Goal: Complete application form: Complete application form

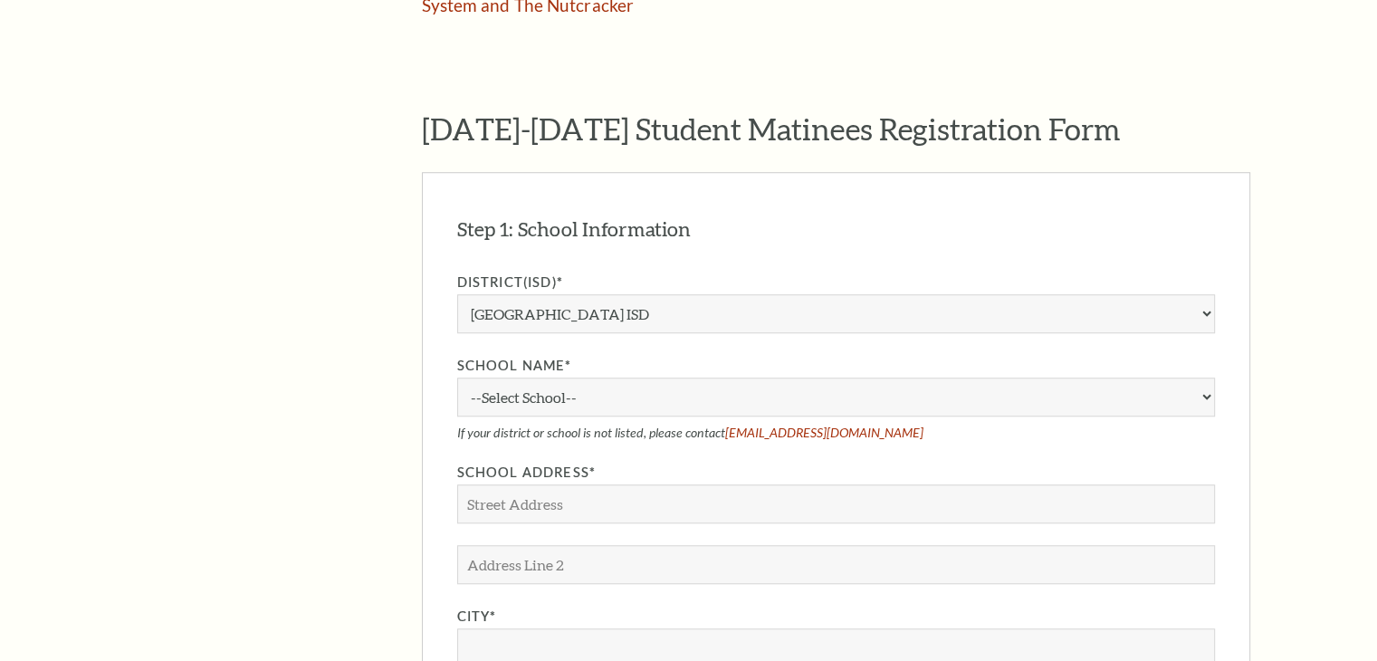
scroll to position [1372, 0]
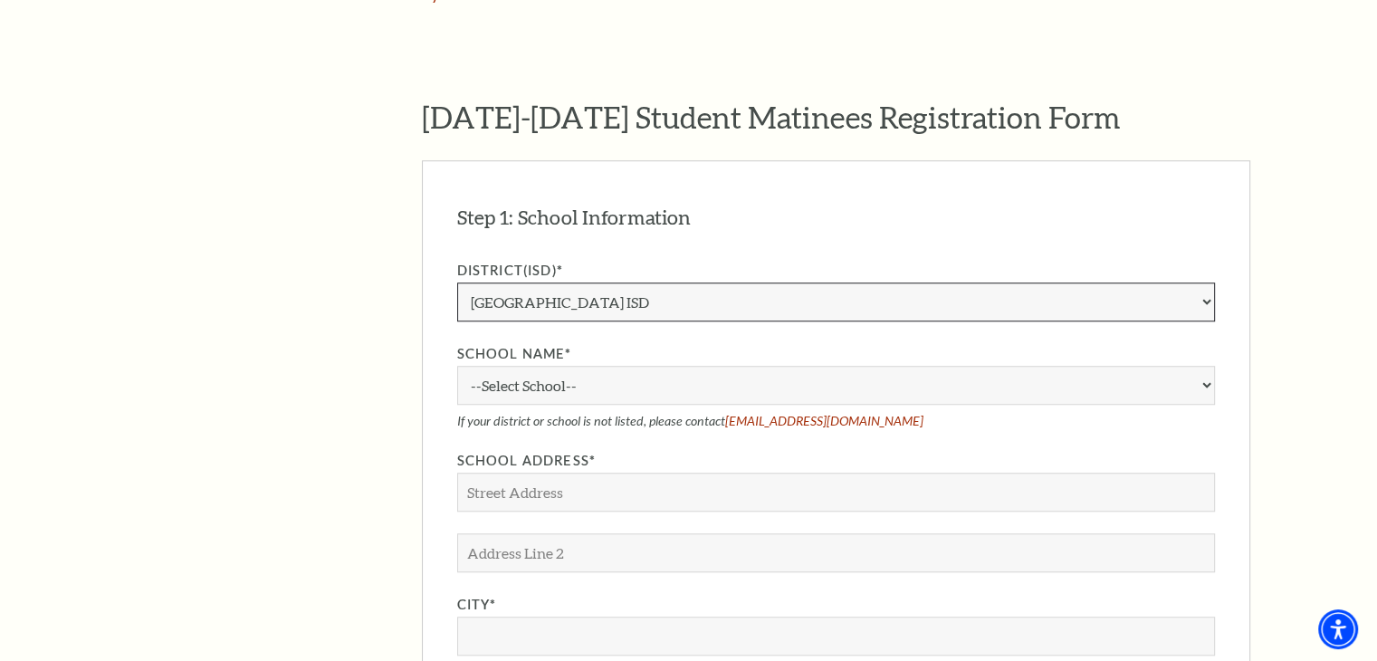
click at [717, 283] on select "Aledo ISD [PERSON_NAME] ISD [PERSON_NAME] ISD Arlington ISD Azle ISD [GEOGRAPHI…" at bounding box center [836, 302] width 758 height 39
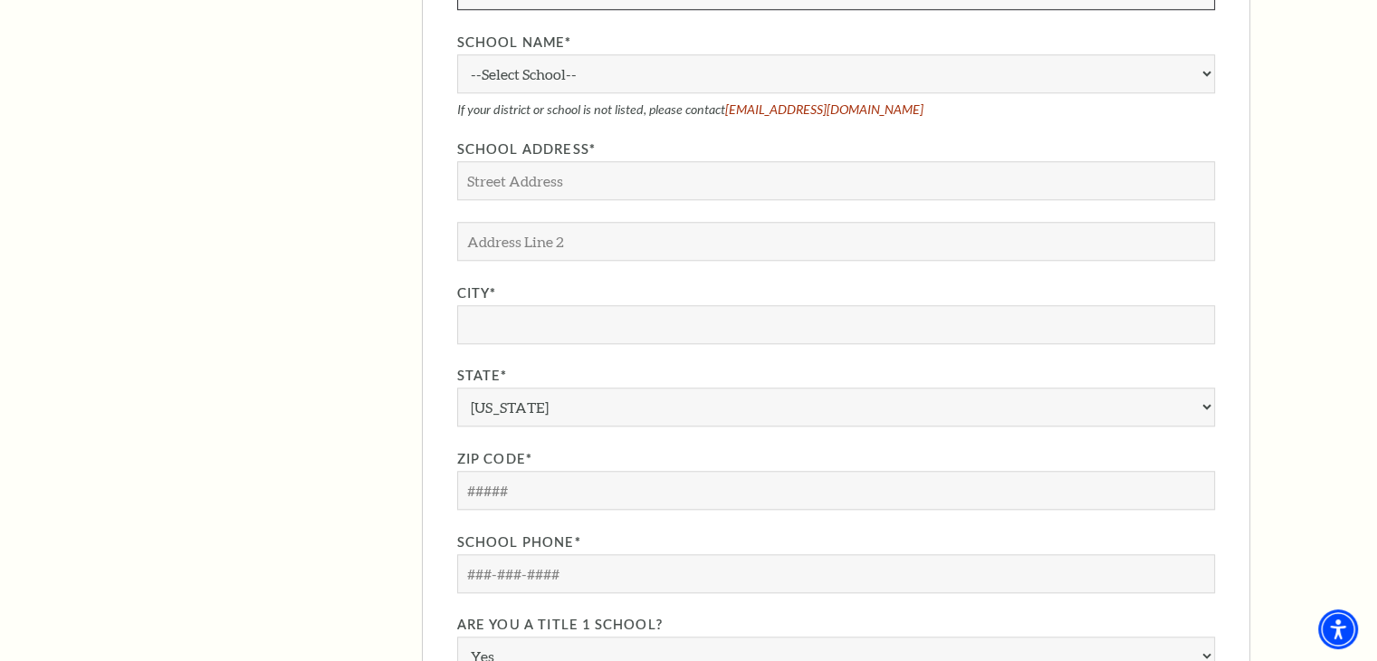
scroll to position [1434, 0]
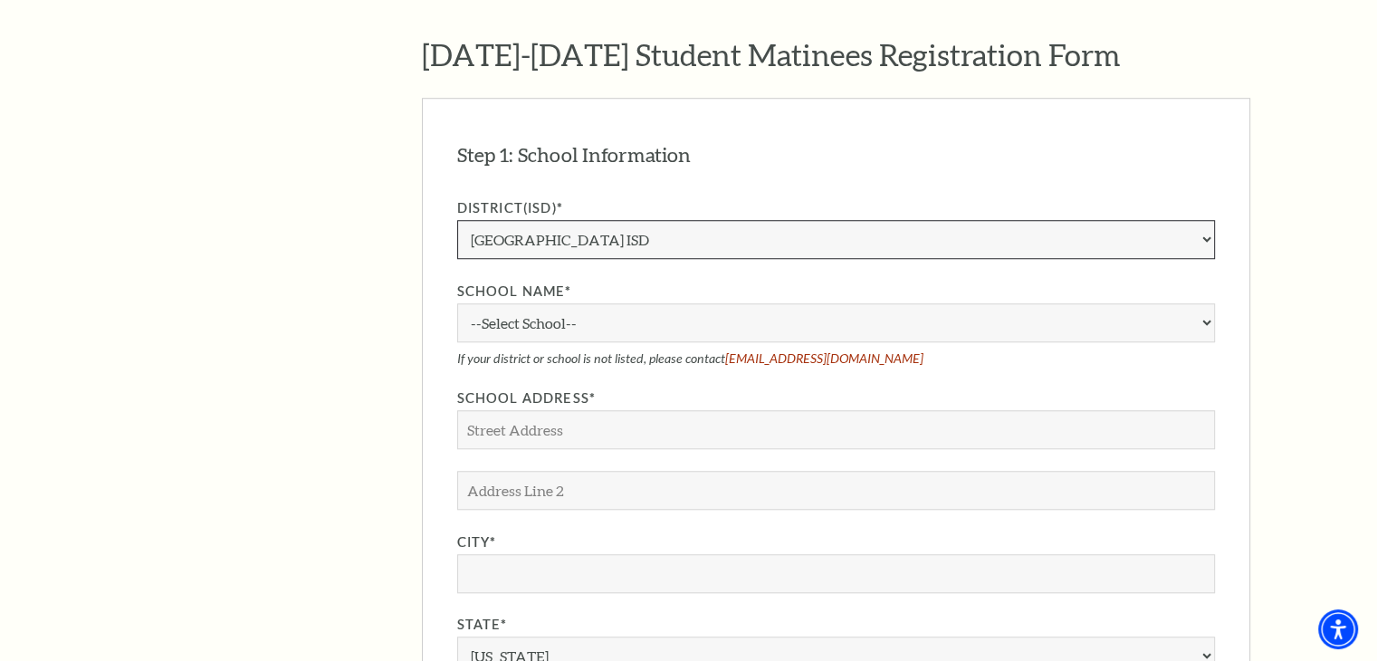
click at [584, 220] on select "Aledo ISD [PERSON_NAME] ISD [PERSON_NAME] ISD Arlington ISD Azle ISD [GEOGRAPHI…" at bounding box center [836, 239] width 758 height 39
select select "Charter"
click at [457, 220] on select "Aledo ISD [PERSON_NAME] ISD [PERSON_NAME] ISD Arlington ISD Azle ISD [GEOGRAPHI…" at bounding box center [836, 239] width 758 height 39
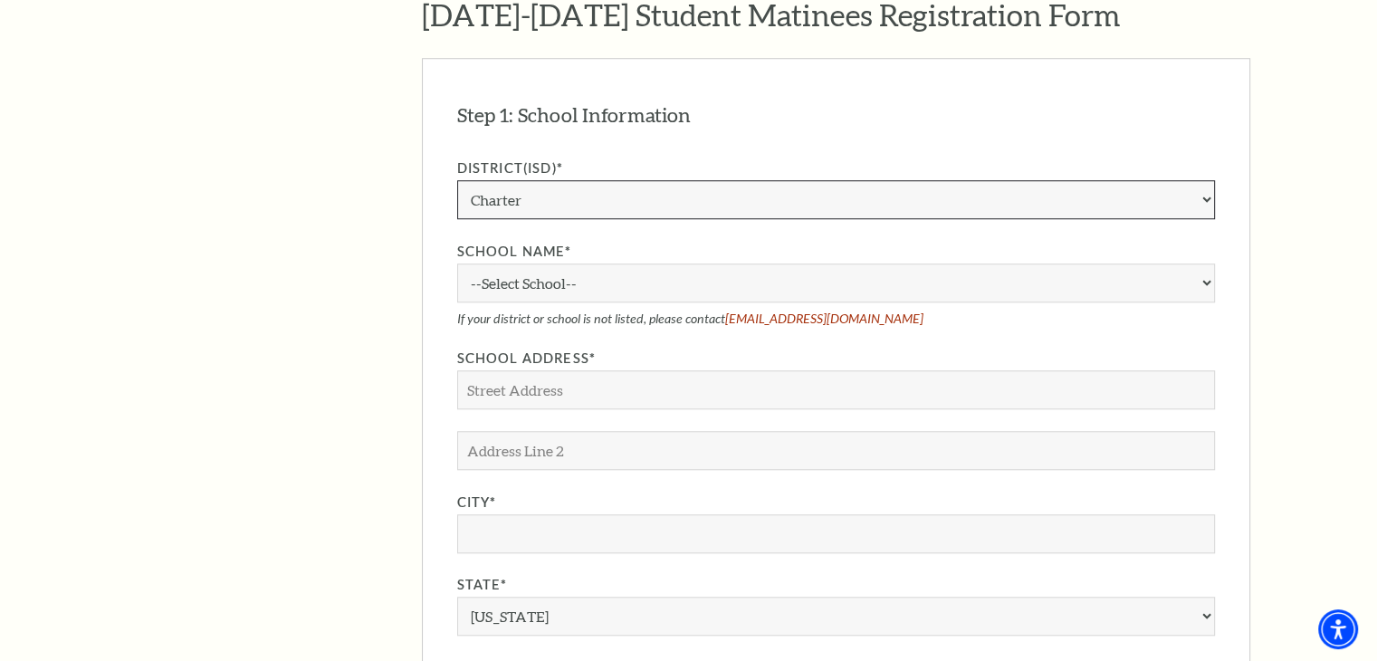
scroll to position [1474, 0]
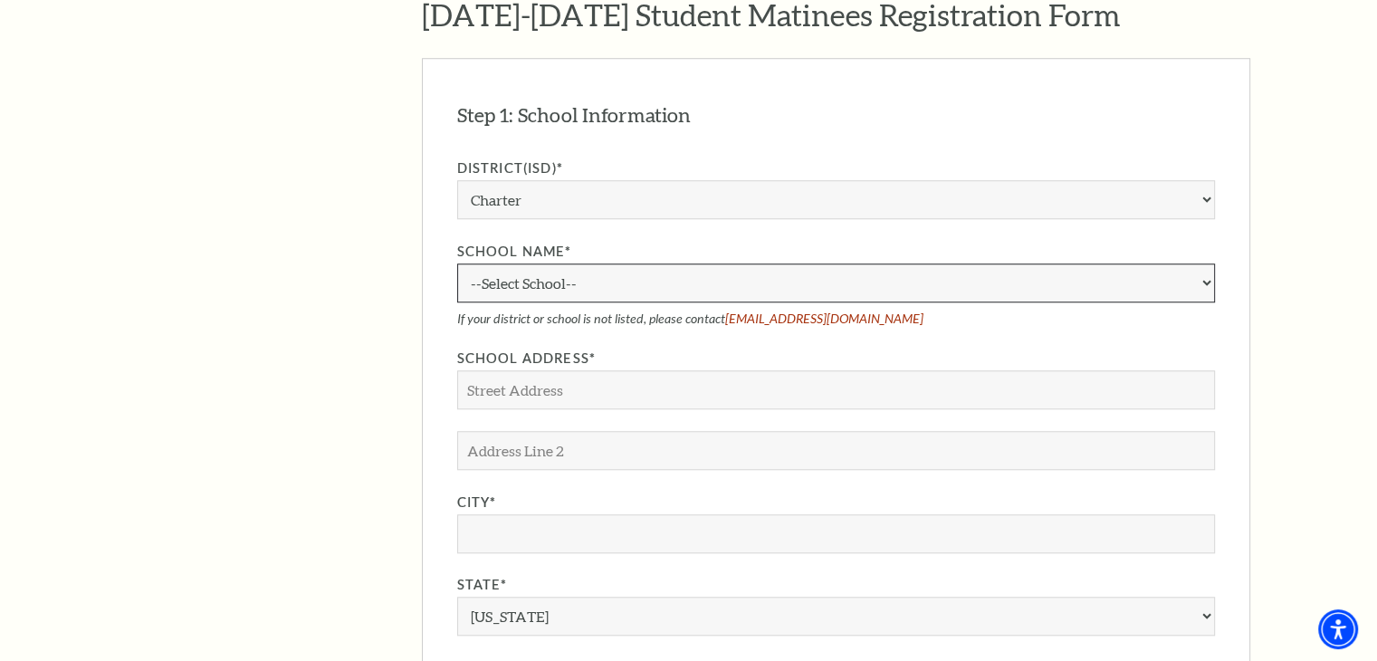
click at [493, 263] on select "--Select School--" at bounding box center [836, 282] width 758 height 39
click at [582, 263] on select "--Select School--" at bounding box center [836, 282] width 758 height 39
click at [581, 263] on select "--Select School--" at bounding box center [836, 282] width 758 height 39
click at [1219, 251] on div "Step 1: School Information EDIT District(ISD)* [GEOGRAPHIC_DATA] ISD [PERSON_NA…" at bounding box center [836, 521] width 828 height 927
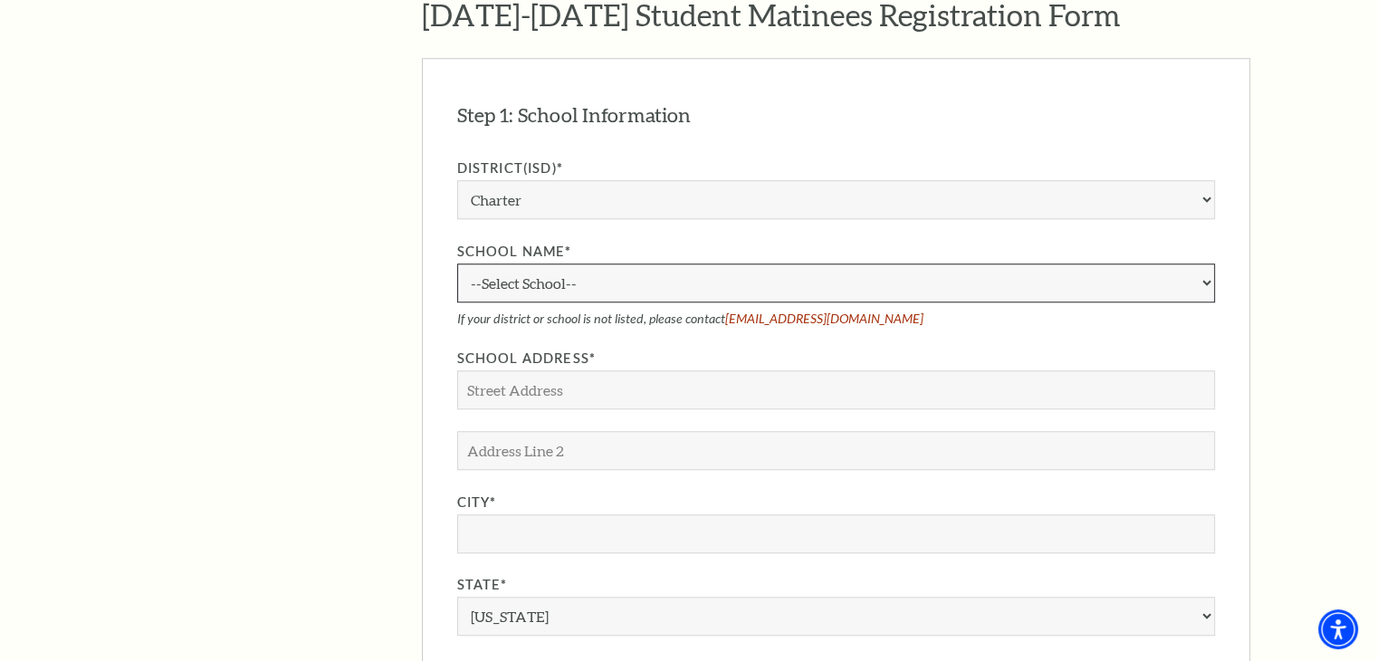
click at [1189, 263] on select "--Select School--" at bounding box center [836, 282] width 758 height 39
click at [1187, 263] on select "--Select School--" at bounding box center [836, 282] width 758 height 39
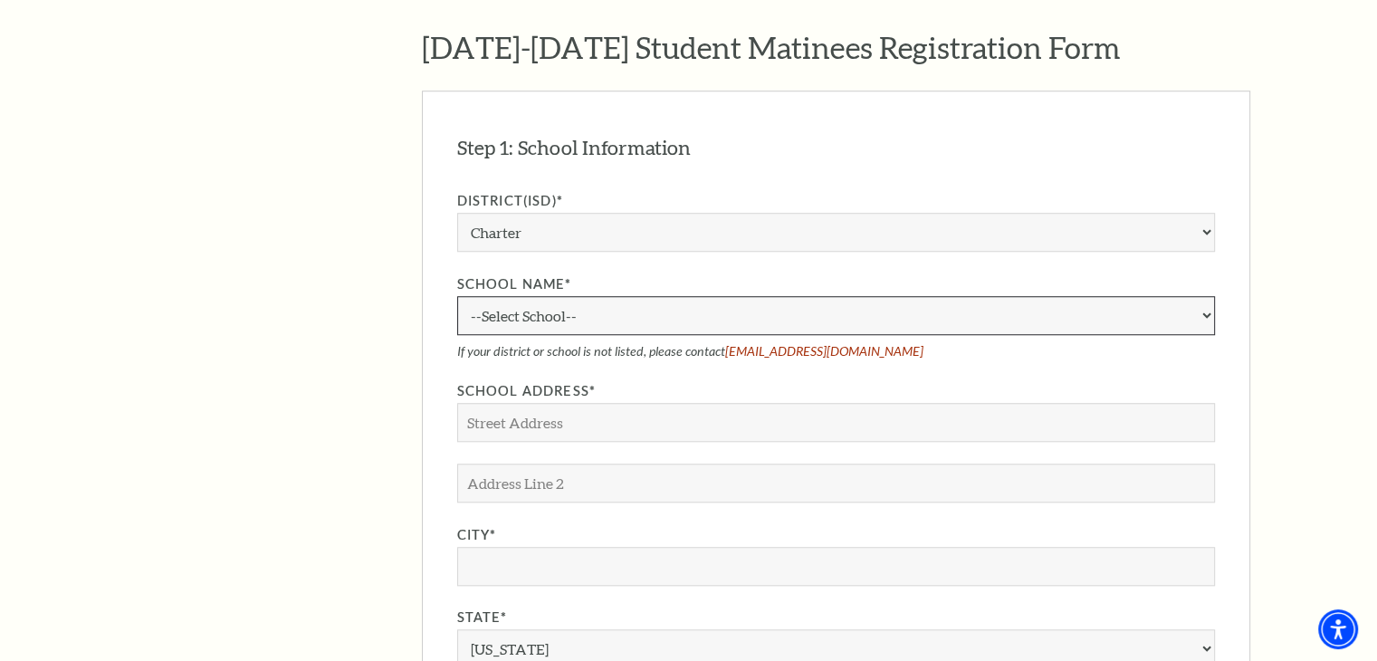
scroll to position [1452, 0]
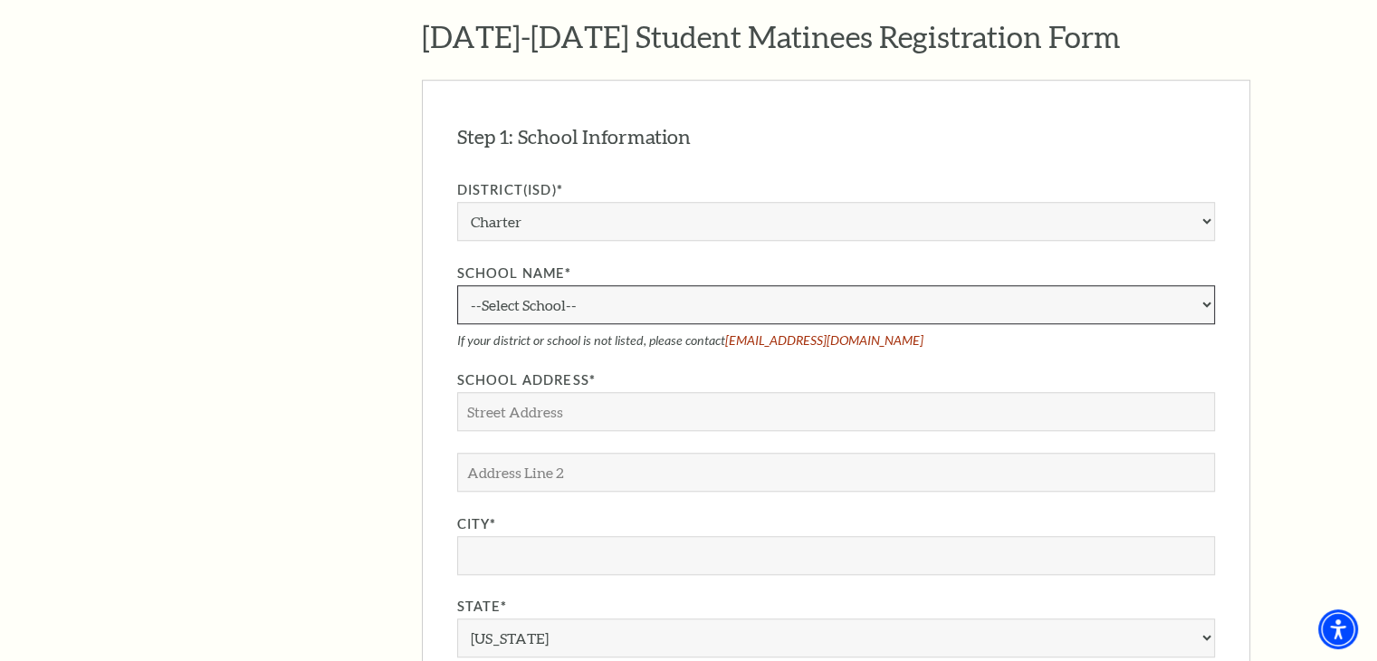
click at [612, 285] on select "--Select School--" at bounding box center [836, 304] width 758 height 39
click at [552, 285] on select "--Select School--" at bounding box center [836, 304] width 758 height 39
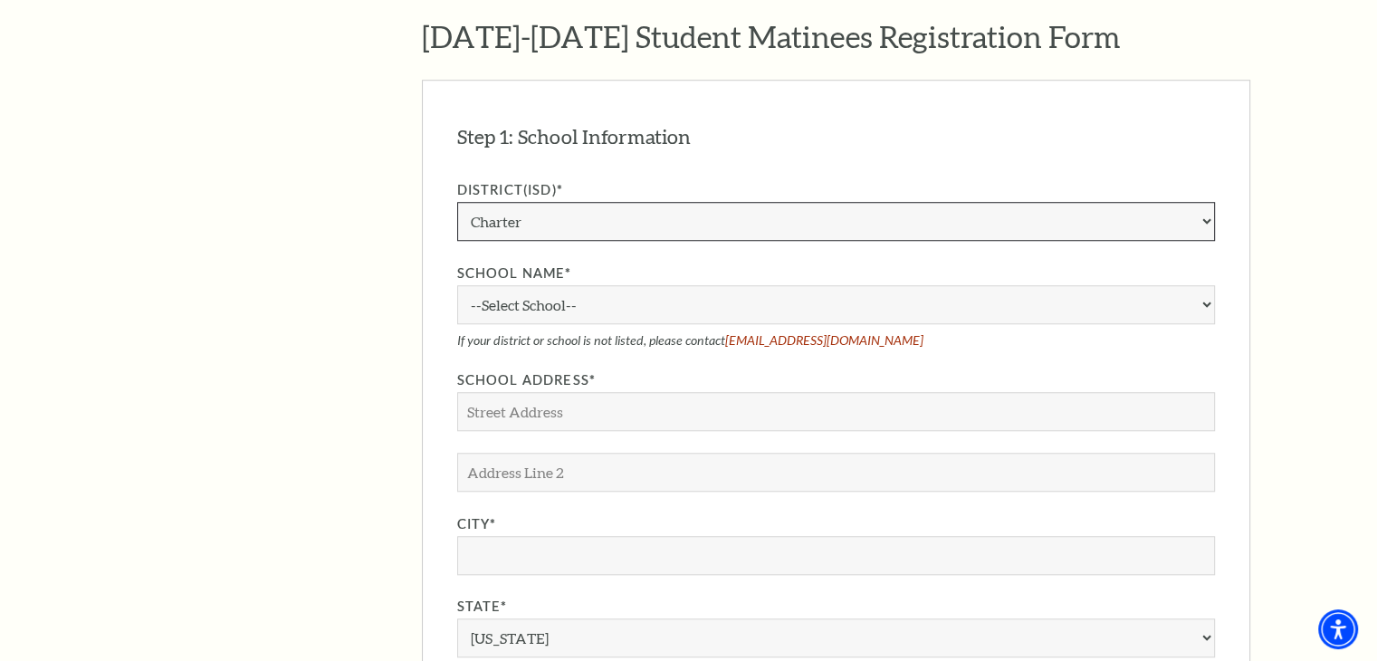
click at [538, 202] on select "Aledo ISD [PERSON_NAME] ISD [PERSON_NAME] ISD Arlington ISD Azle ISD [GEOGRAPHI…" at bounding box center [836, 221] width 758 height 39
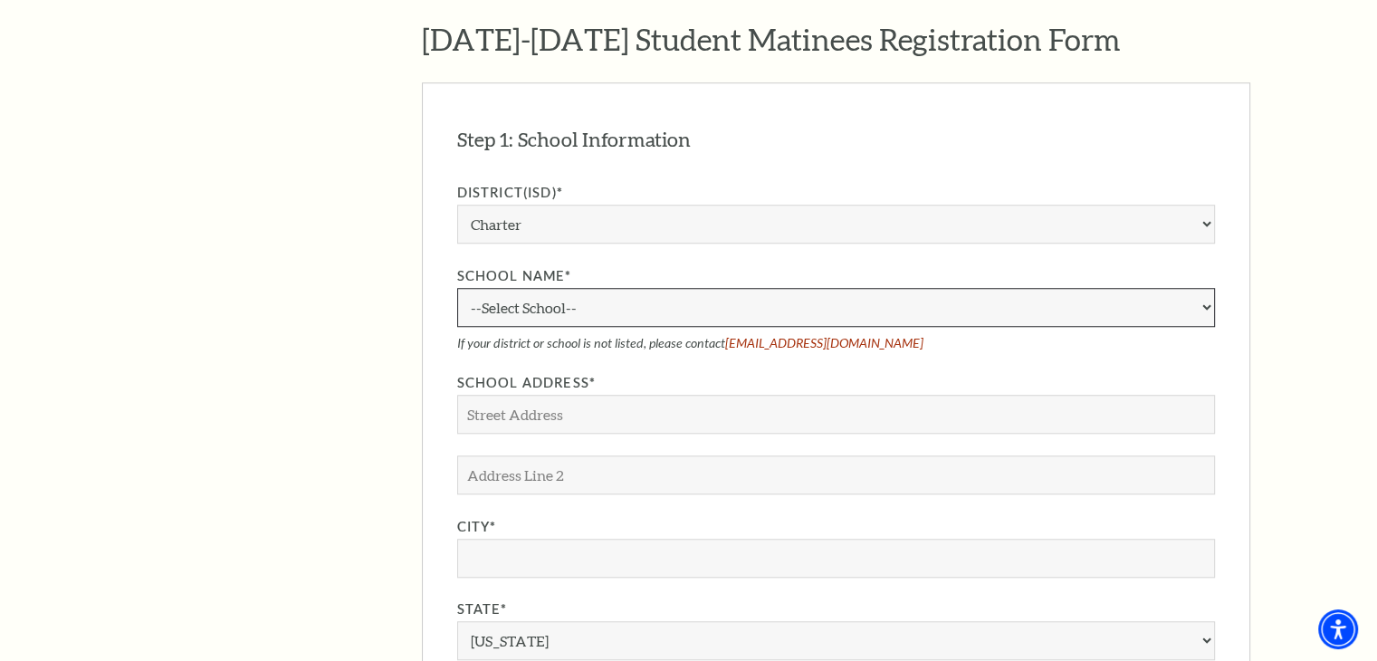
click at [697, 288] on select "--Select School--" at bounding box center [836, 307] width 758 height 39
click at [641, 338] on div "District(ISD)* [GEOGRAPHIC_DATA] ISD [PERSON_NAME] ISD [GEOGRAPHIC_DATA] ISD [G…" at bounding box center [836, 545] width 758 height 727
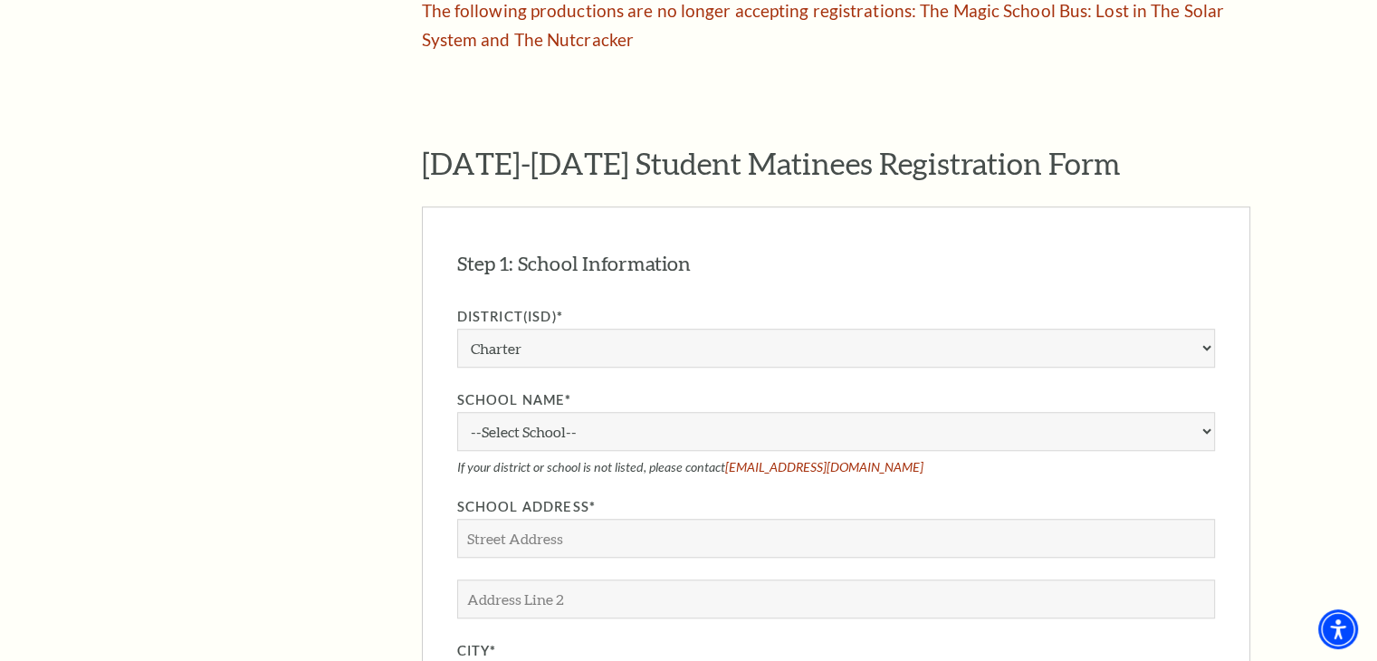
scroll to position [1365, 0]
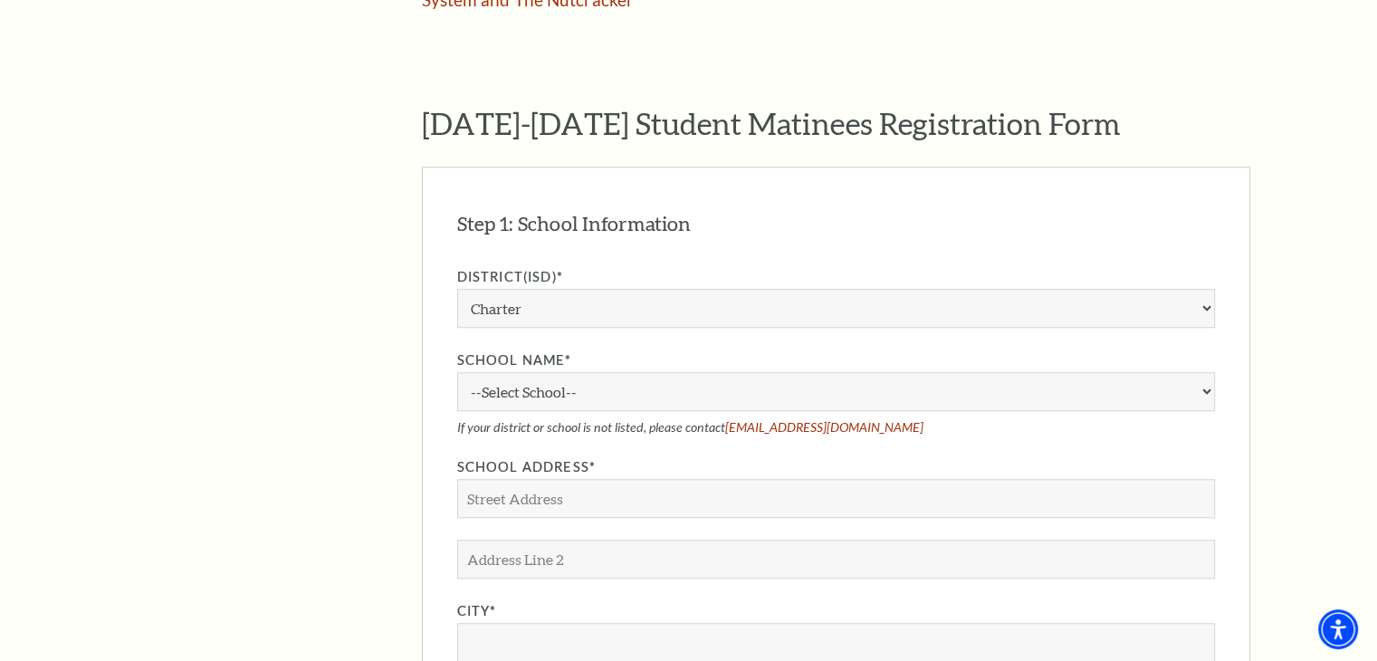
click at [771, 419] on link "[EMAIL_ADDRESS][DOMAIN_NAME]" at bounding box center [824, 426] width 198 height 15
click at [369, 417] on div "The Program Donate Now Student Matinees Broadway Bridges at [GEOGRAPHIC_DATA] V…" at bounding box center [689, 360] width 1123 height 2435
drag, startPoint x: 882, startPoint y: 396, endPoint x: 725, endPoint y: 401, distance: 156.7
click at [725, 419] on p "If your district or school is not listed, please contact [EMAIL_ADDRESS][DOMAIN…" at bounding box center [836, 426] width 758 height 15
copy link "[EMAIL_ADDRESS][DOMAIN_NAME]"
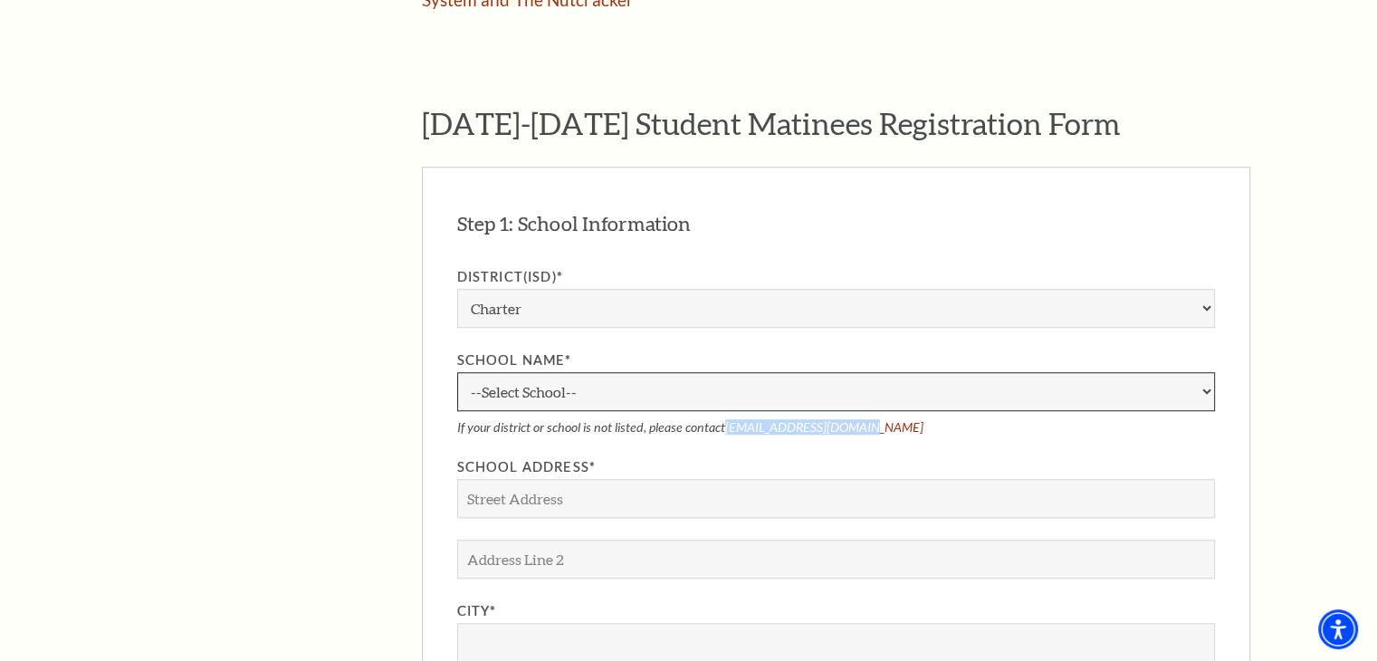
click at [525, 372] on select "--Select School--" at bounding box center [836, 391] width 758 height 39
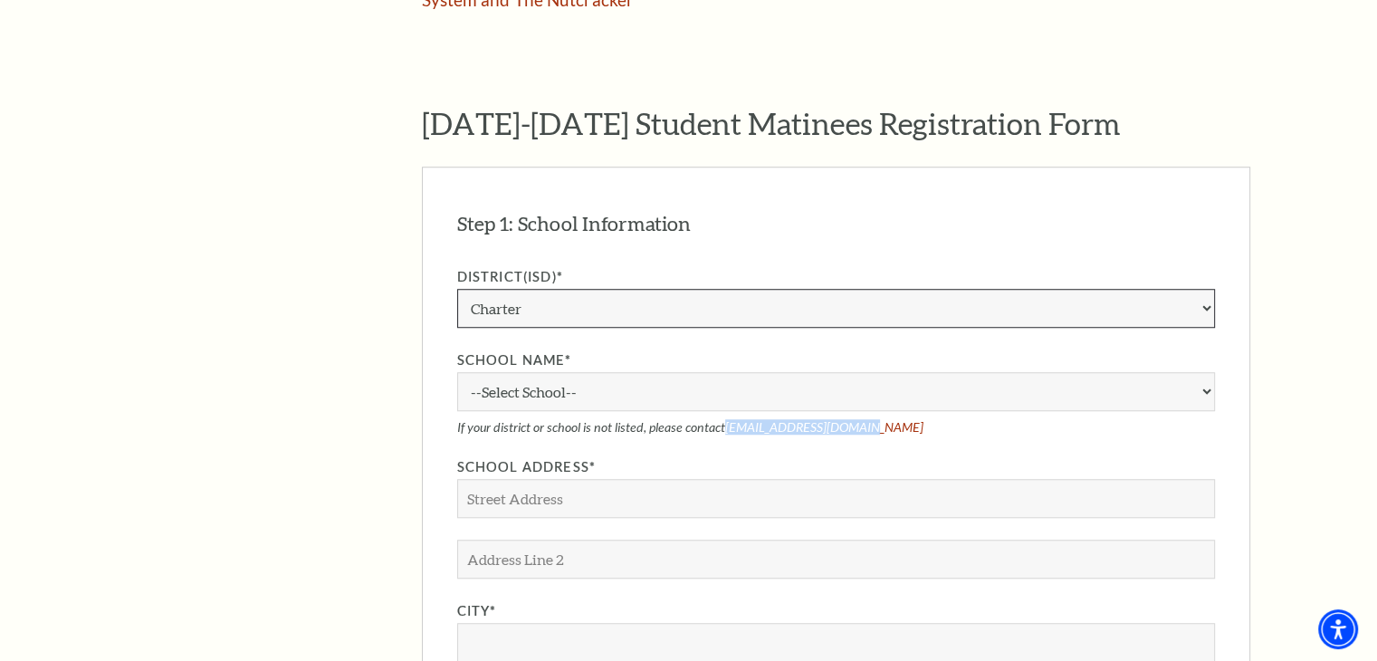
click at [565, 289] on select "Aledo ISD [PERSON_NAME] ISD [PERSON_NAME] ISD Arlington ISD Azle ISD [GEOGRAPHI…" at bounding box center [836, 308] width 758 height 39
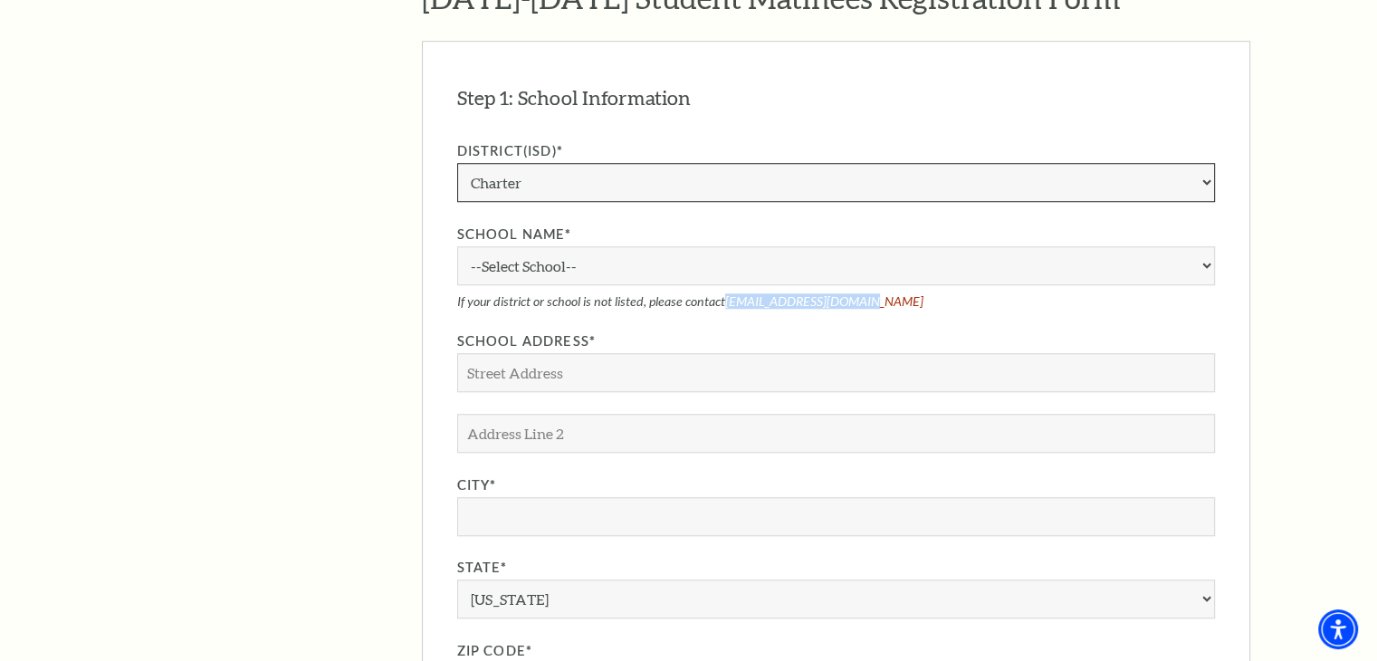
click at [529, 163] on select "Aledo ISD [PERSON_NAME] ISD [PERSON_NAME] ISD Arlington ISD Azle ISD [GEOGRAPHI…" at bounding box center [836, 182] width 758 height 39
click at [457, 163] on select "Aledo ISD [PERSON_NAME] ISD [PERSON_NAME] ISD Arlington ISD Azle ISD [GEOGRAPHI…" at bounding box center [836, 182] width 758 height 39
click at [609, 246] on select "--Select School--" at bounding box center [836, 265] width 758 height 39
click at [1203, 246] on select "--Select School--" at bounding box center [836, 265] width 758 height 39
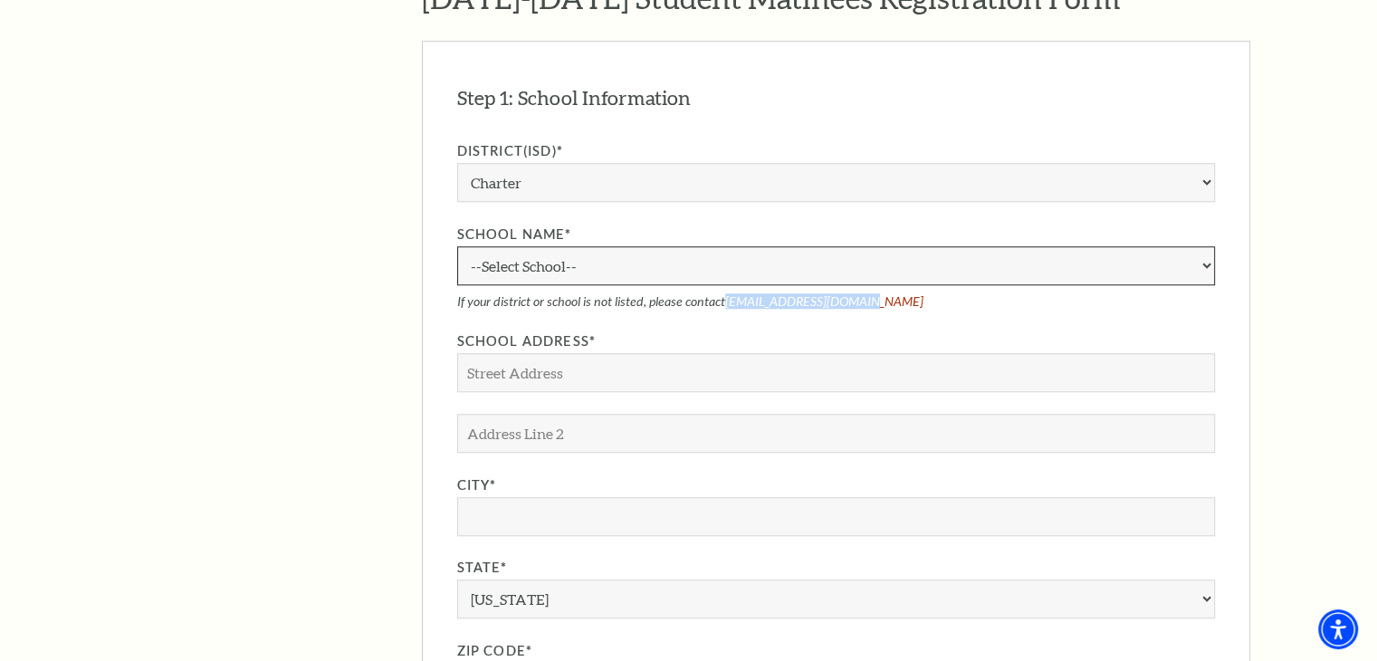
click at [1203, 246] on select "--Select School--" at bounding box center [836, 265] width 758 height 39
click at [934, 293] on p "If your district or school is not listed, please contact [EMAIL_ADDRESS][DOMAIN…" at bounding box center [836, 300] width 758 height 15
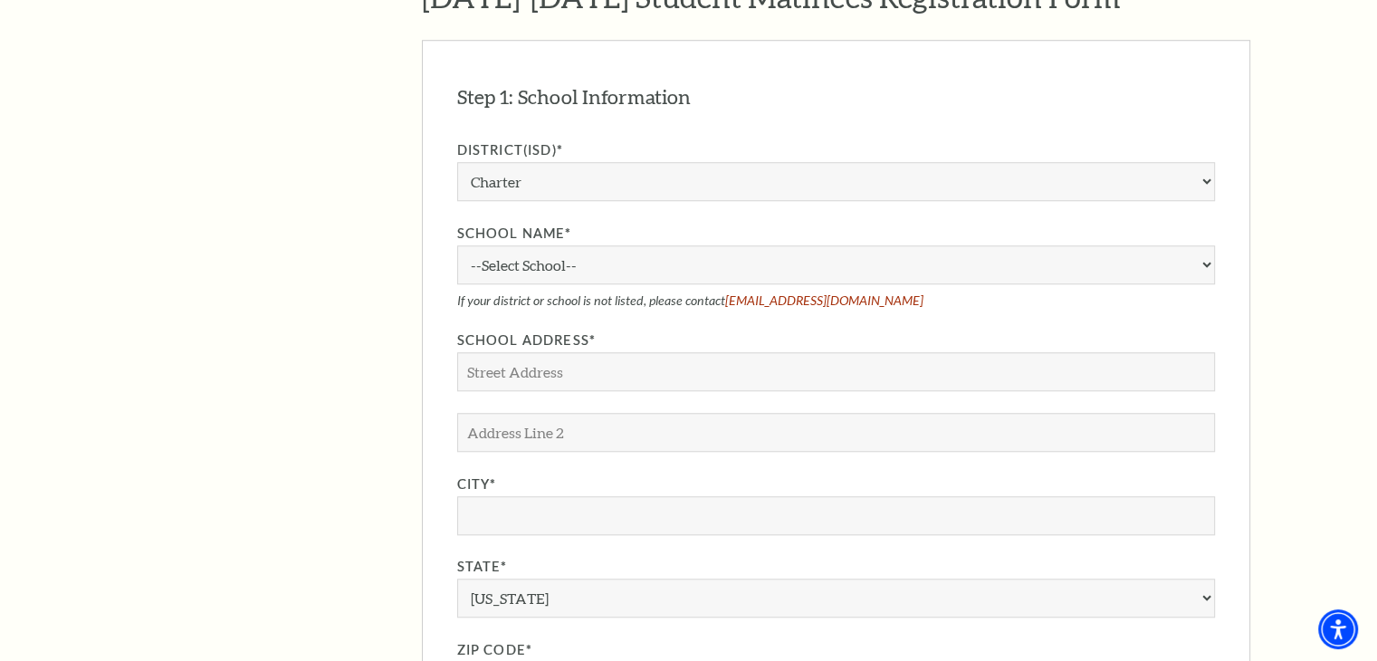
scroll to position [1492, 0]
click at [522, 245] on select "--Select School--" at bounding box center [836, 264] width 758 height 39
click at [273, 244] on aside "The Program Donate Now Student Matinees Broadway Bridges at [GEOGRAPHIC_DATA] V…" at bounding box center [248, 234] width 240 height 2435
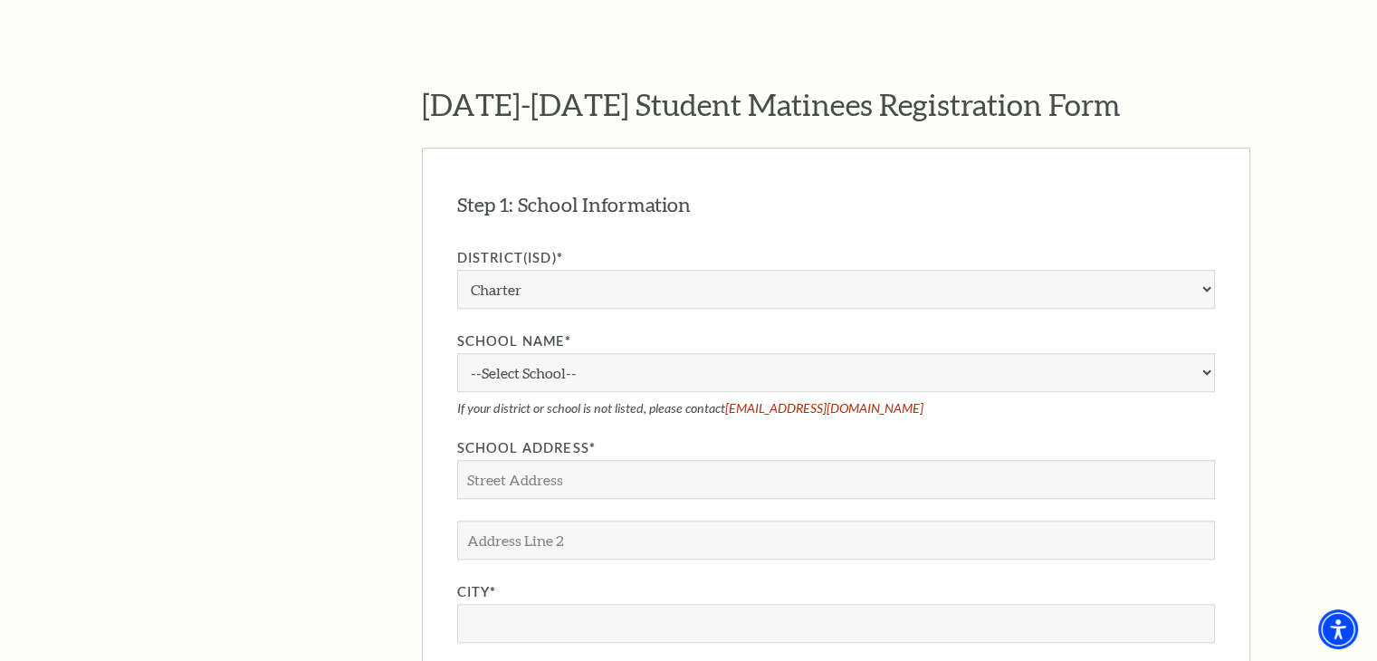
scroll to position [1384, 0]
click at [480, 271] on select "Aledo ISD [PERSON_NAME] ISD [PERSON_NAME] ISD Arlington ISD Azle ISD [GEOGRAPHI…" at bounding box center [836, 290] width 758 height 39
click at [457, 271] on select "Aledo ISD [PERSON_NAME] ISD [PERSON_NAME] ISD Arlington ISD Azle ISD [GEOGRAPHI…" at bounding box center [836, 290] width 758 height 39
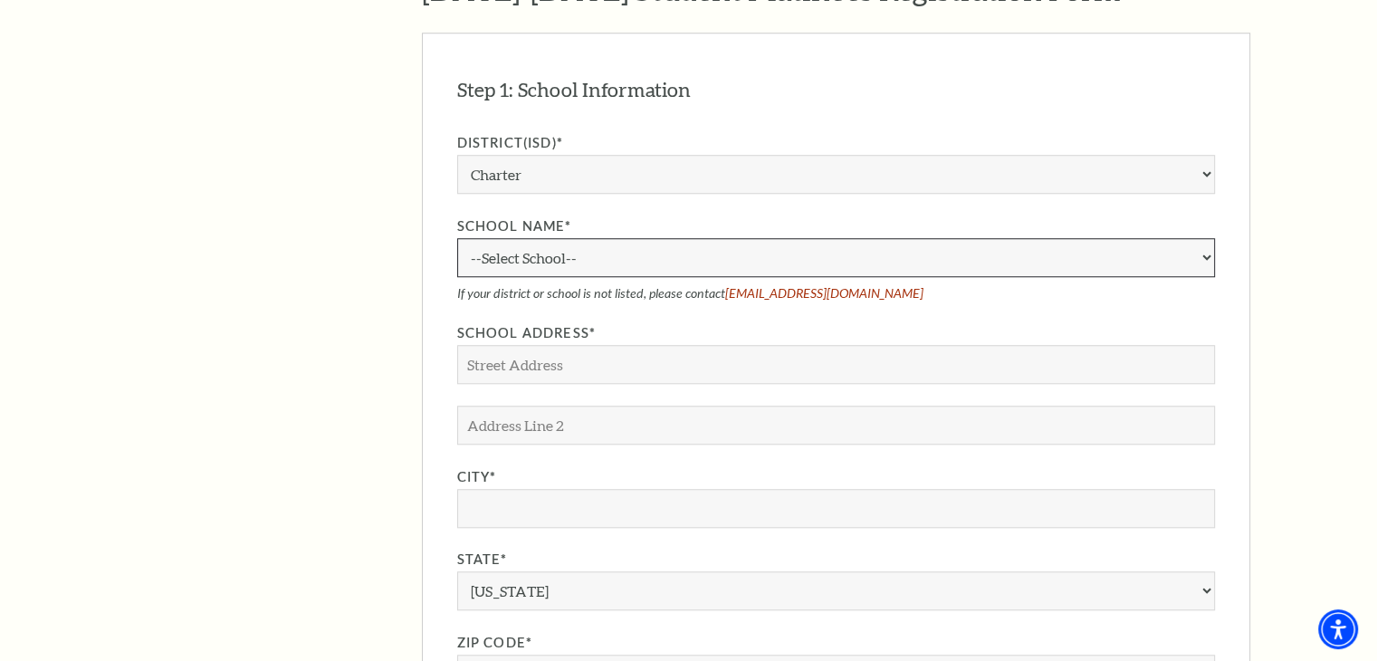
click at [562, 238] on select "--Select School--" at bounding box center [836, 257] width 758 height 39
click at [242, 296] on aside "The Program Donate Now Student Matinees Broadway Bridges at [GEOGRAPHIC_DATA] V…" at bounding box center [248, 226] width 240 height 2435
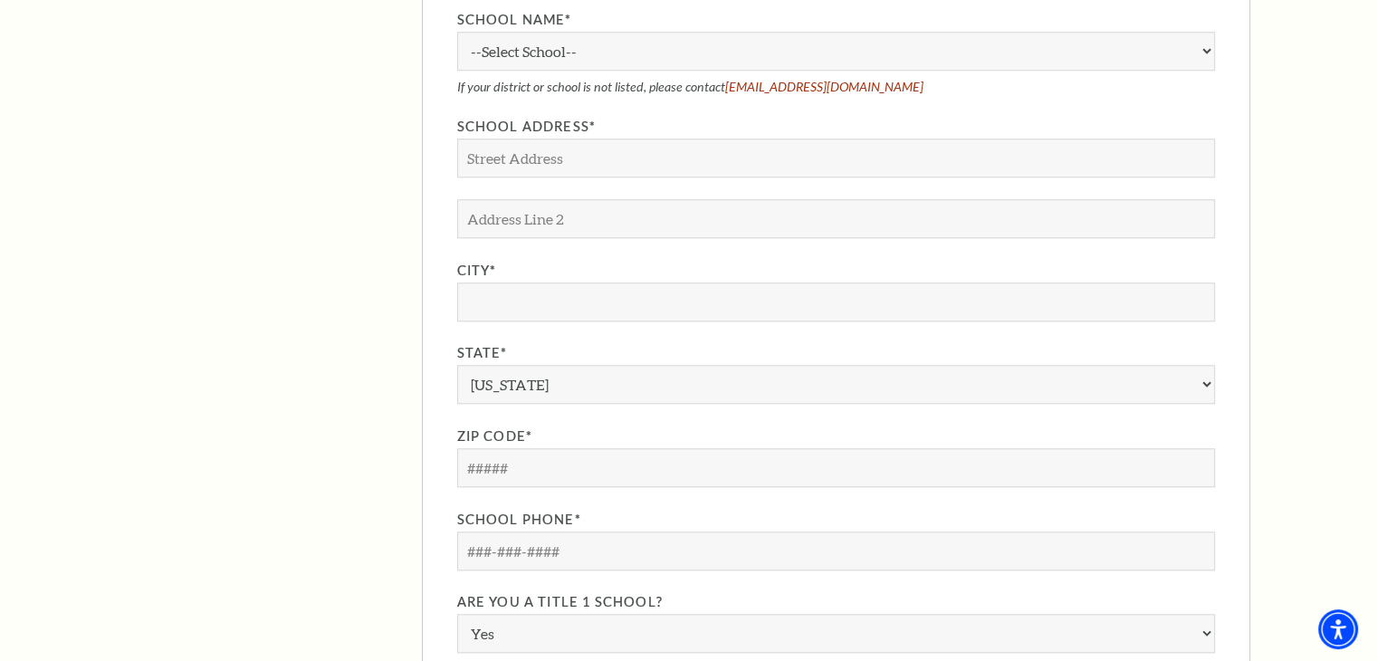
scroll to position [1695, 0]
